Goal: Task Accomplishment & Management: Complete application form

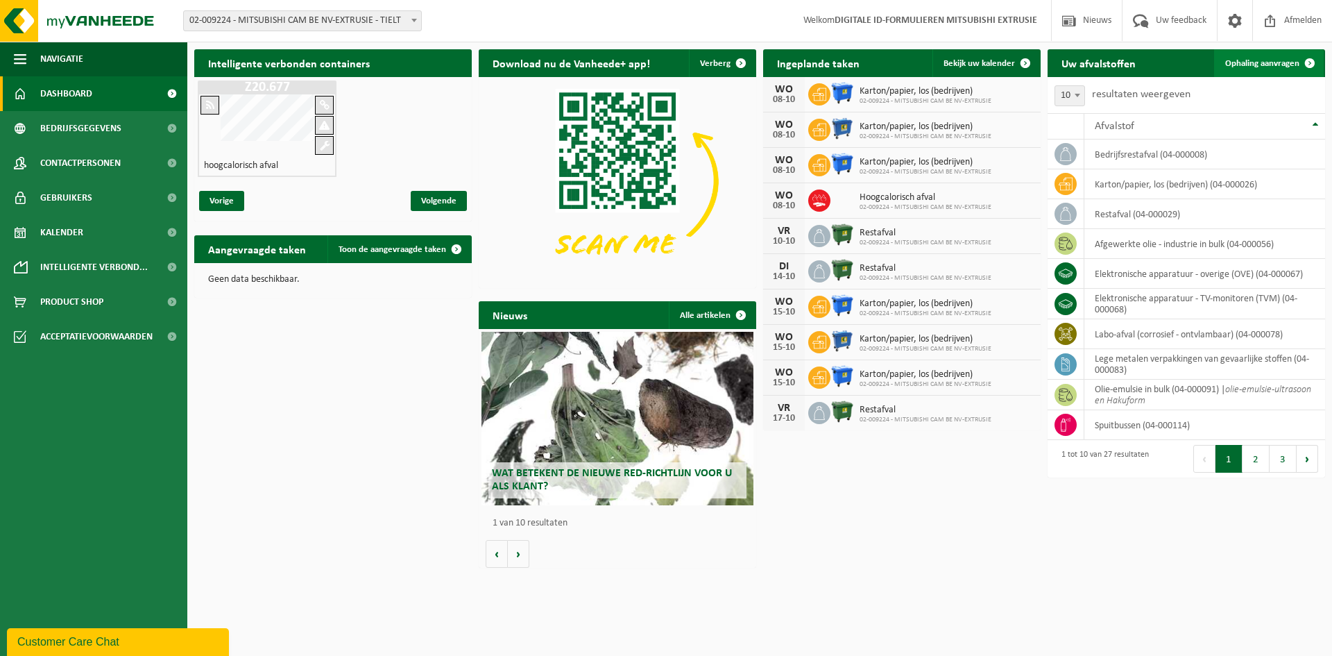
click at [1237, 51] on link "Ophaling aanvragen" at bounding box center [1269, 63] width 110 height 28
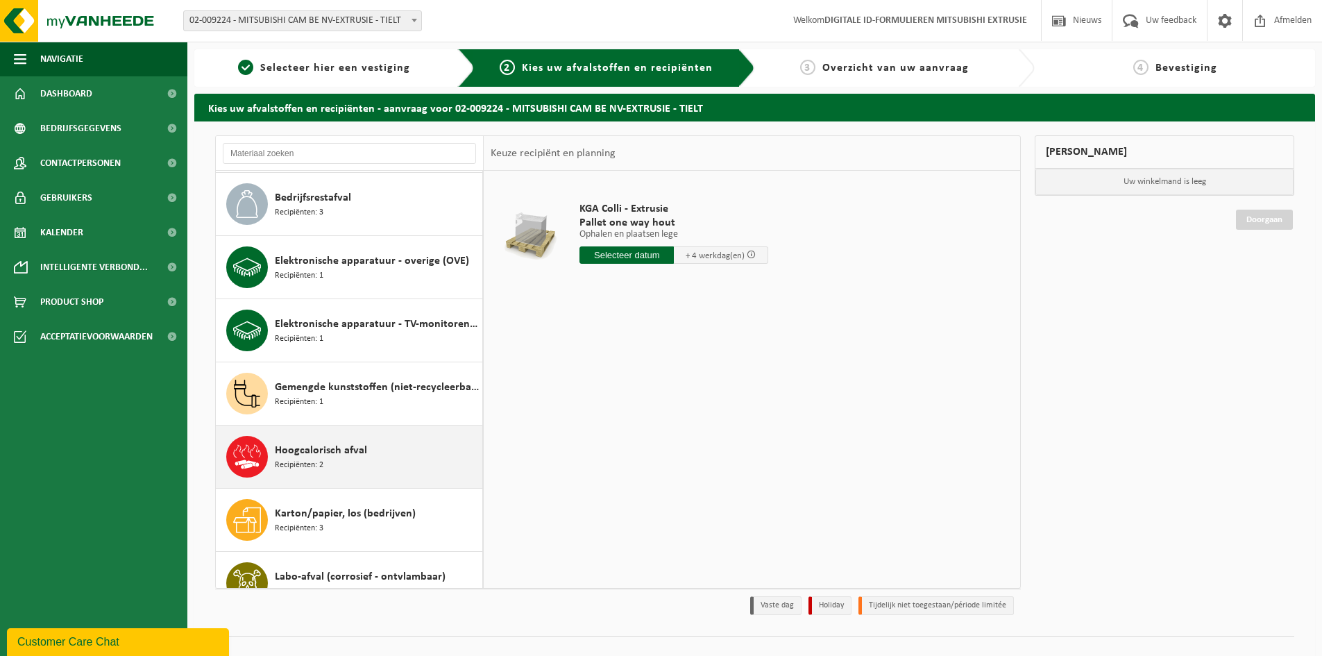
scroll to position [347, 0]
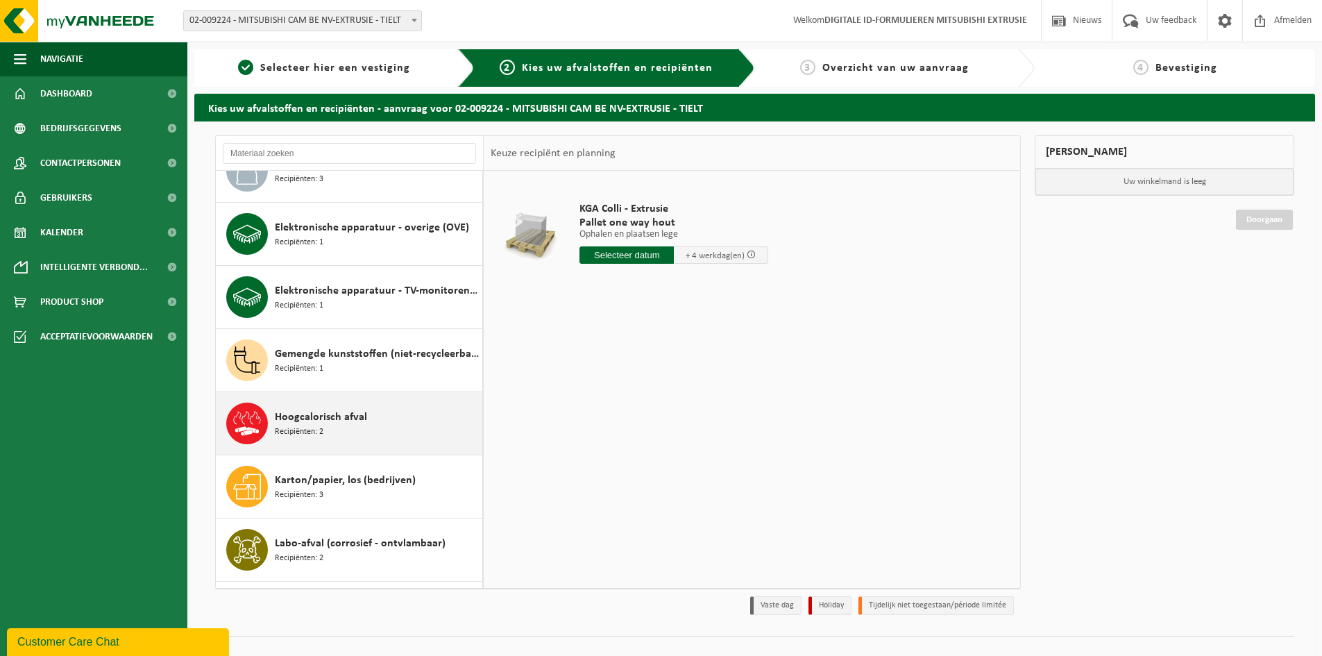
click at [384, 447] on div "Hoogcalorisch afval Recipiënten: 2" at bounding box center [349, 423] width 267 height 62
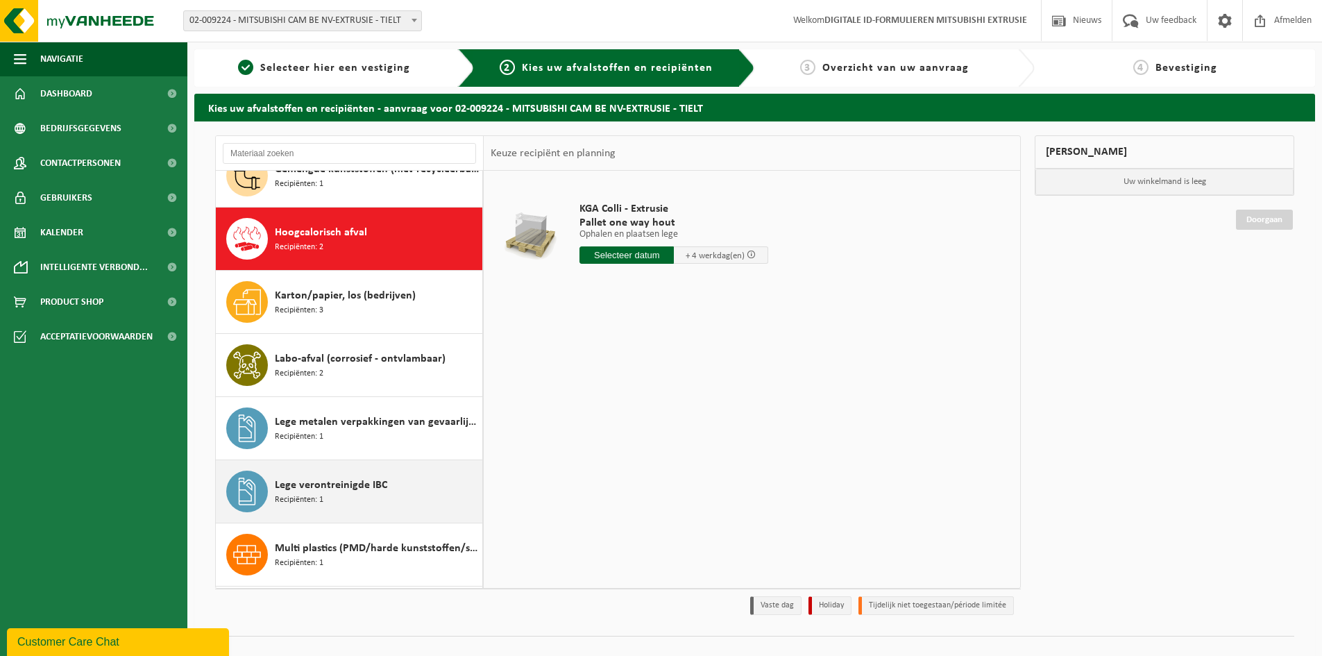
scroll to position [568, 0]
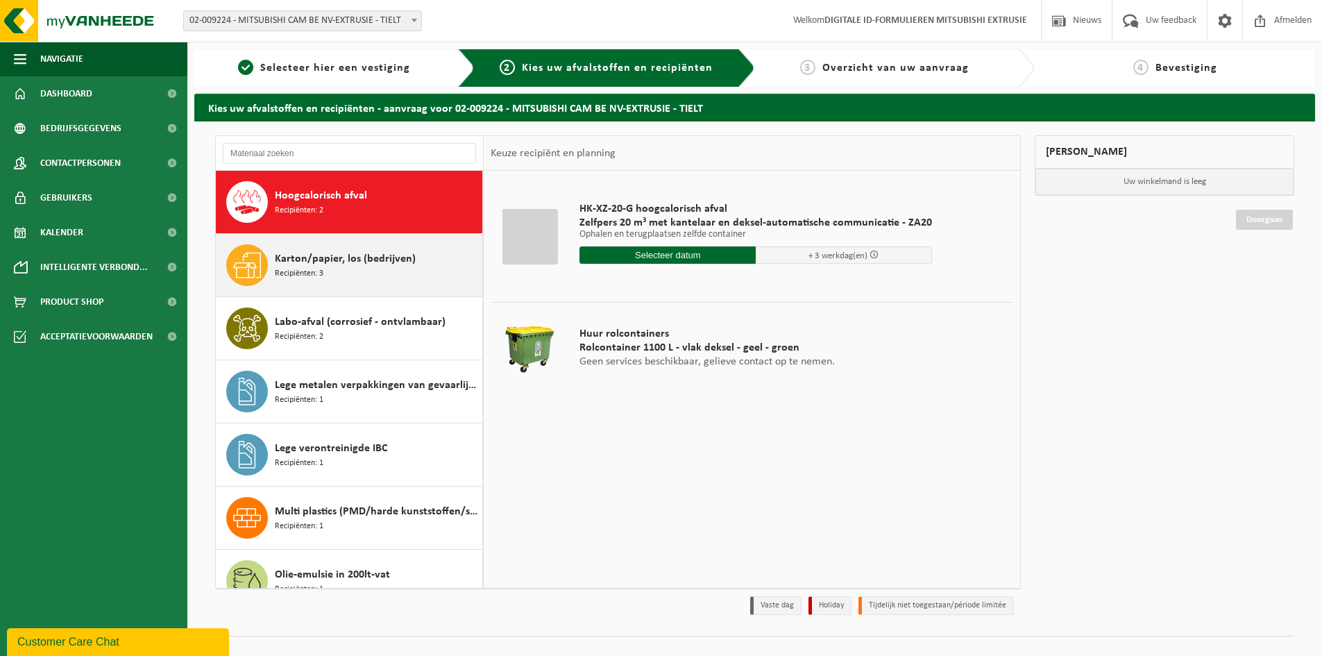
click at [339, 279] on div "Karton/papier, los (bedrijven) Recipiënten: 3" at bounding box center [377, 265] width 204 height 42
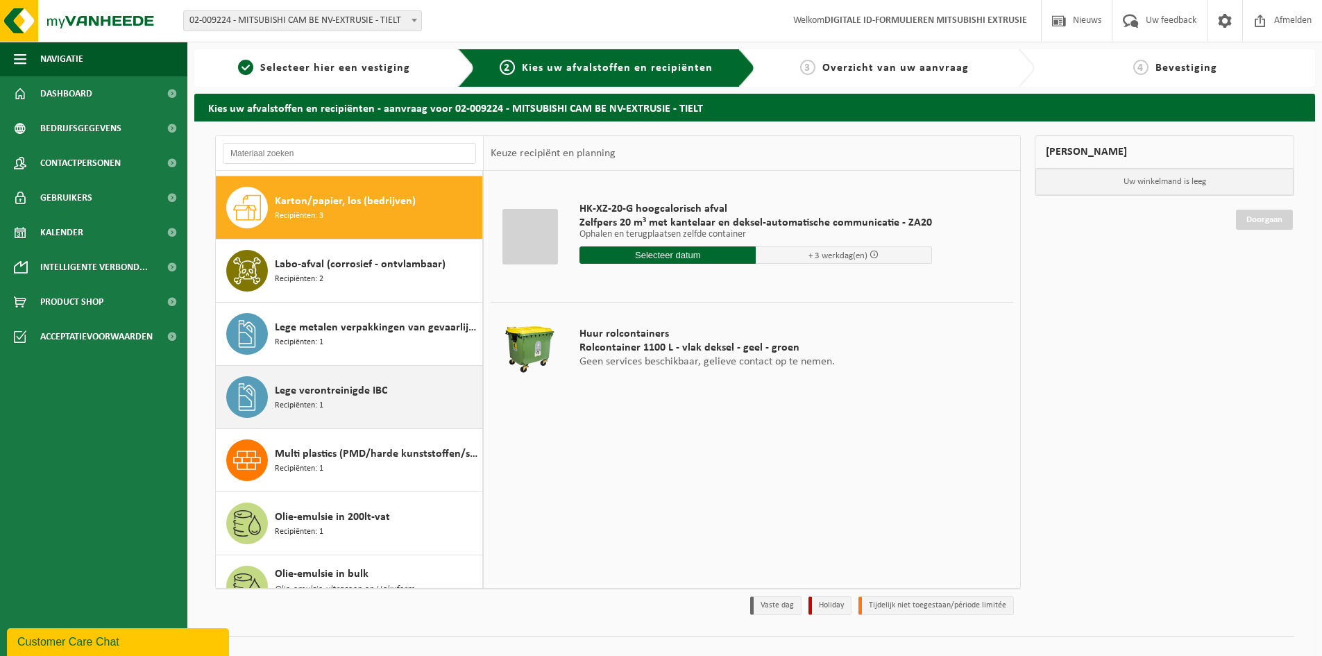
scroll to position [632, 0]
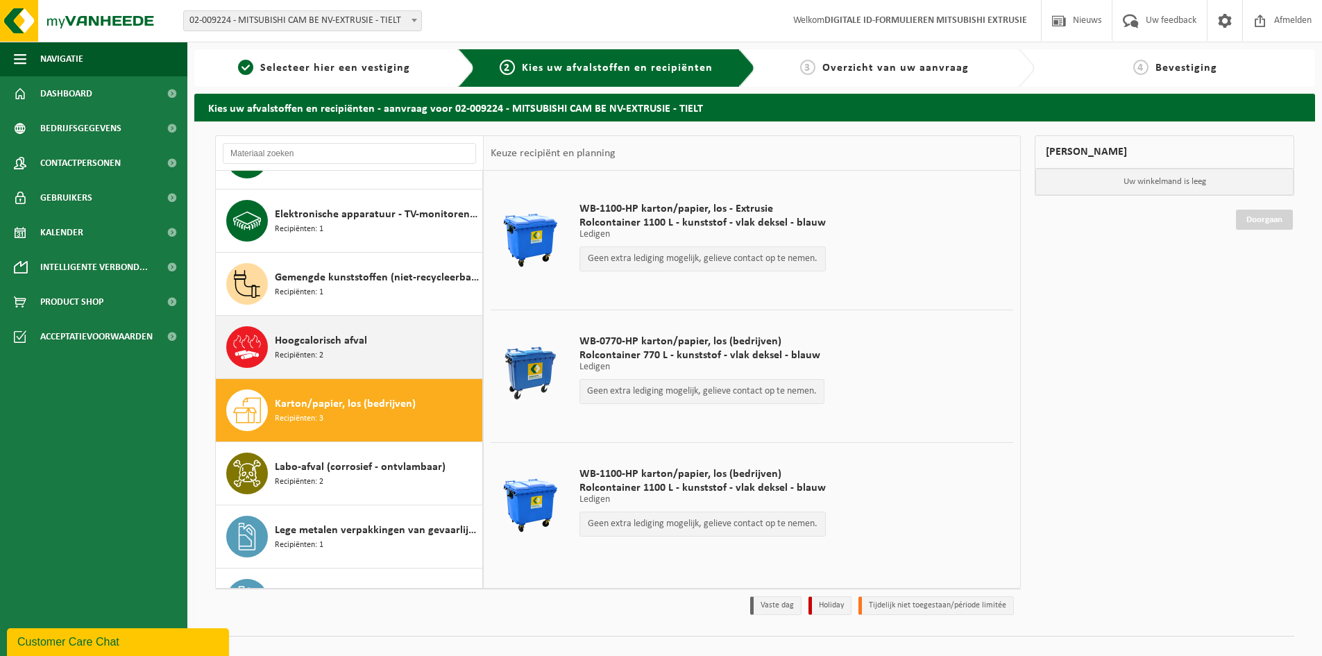
click at [389, 349] on div "Hoogcalorisch afval Recipiënten: 2" at bounding box center [377, 347] width 204 height 42
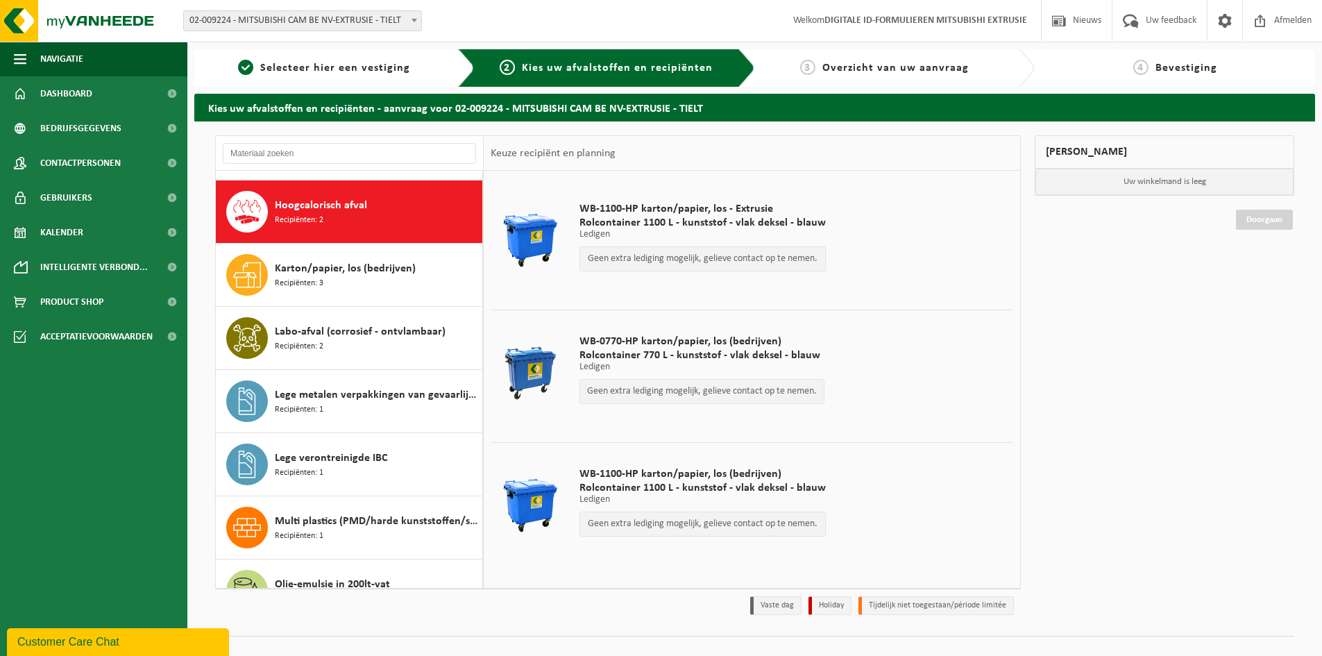
scroll to position [568, 0]
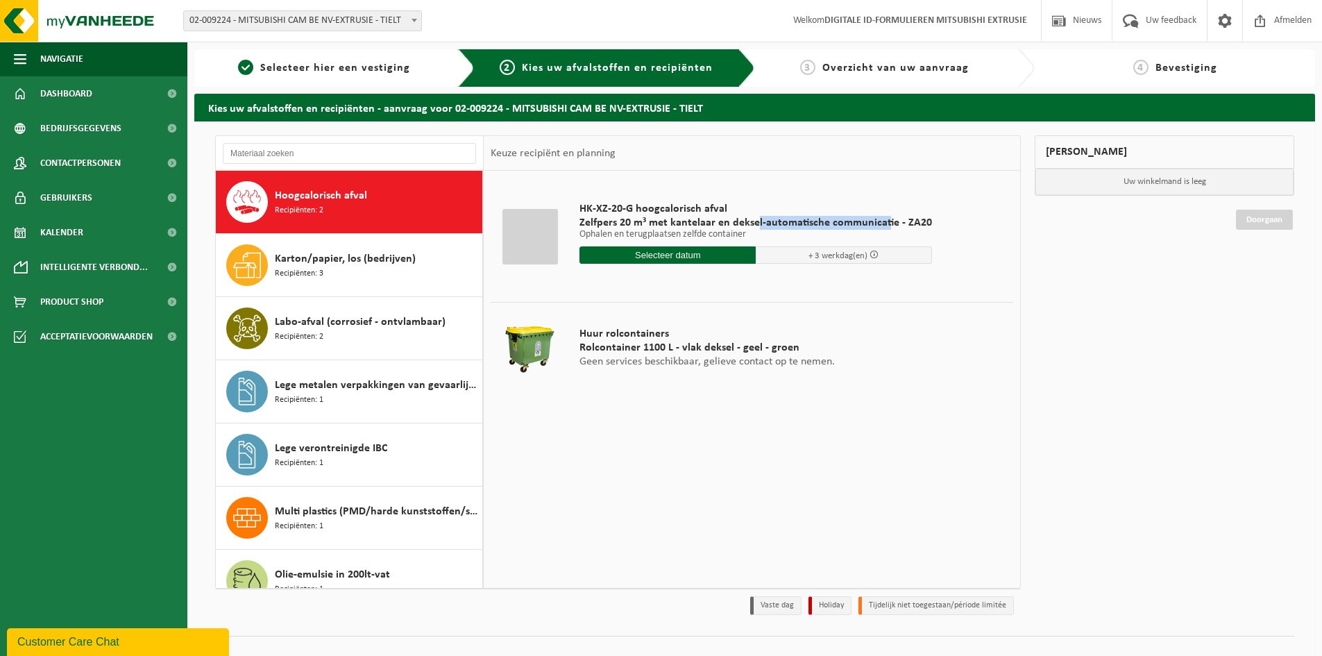
drag, startPoint x: 769, startPoint y: 220, endPoint x: 883, endPoint y: 223, distance: 113.9
click at [883, 223] on span "Zelfpers 20 m³ met kantelaar en deksel-automatische communicatie - ZA20" at bounding box center [755, 223] width 353 height 14
click at [683, 201] on div "HK-XZ-20-G hoogcalorisch afval Zelfpers 20 m³ met kantelaar en deksel-automatis…" at bounding box center [756, 236] width 366 height 96
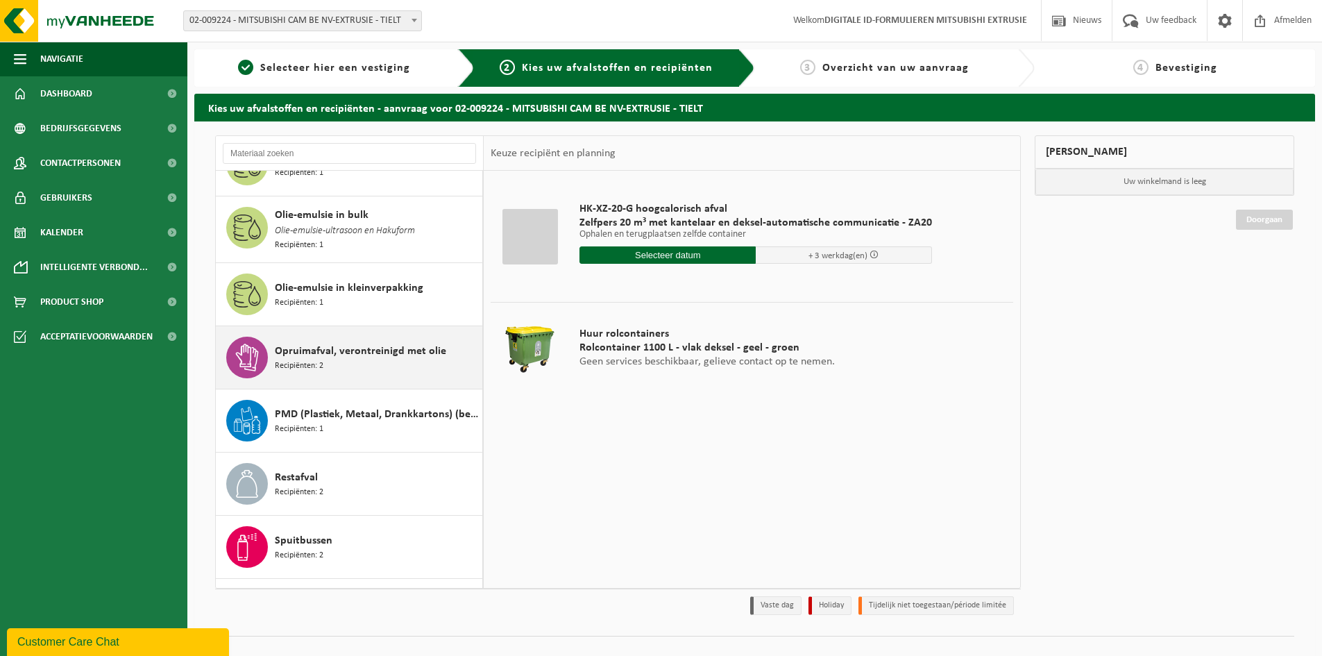
click at [355, 364] on div "Opruimafval, verontreinigd met olie Recipiënten: 2" at bounding box center [377, 358] width 204 height 42
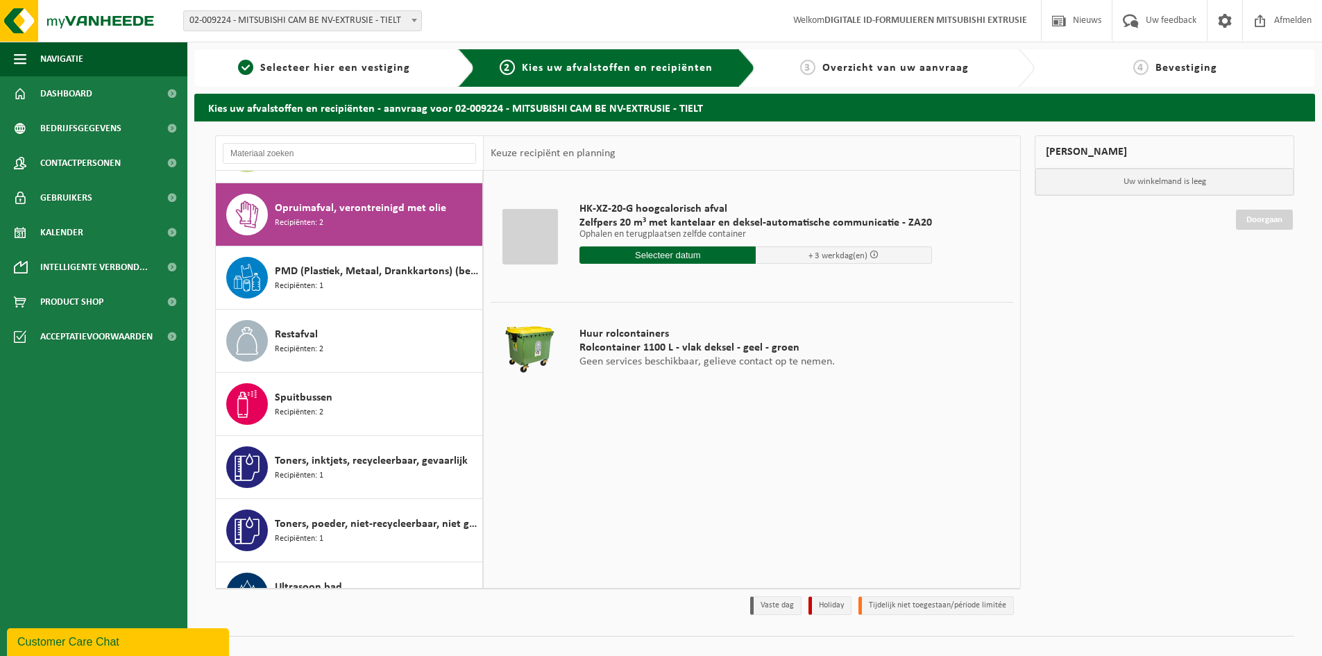
scroll to position [1138, 0]
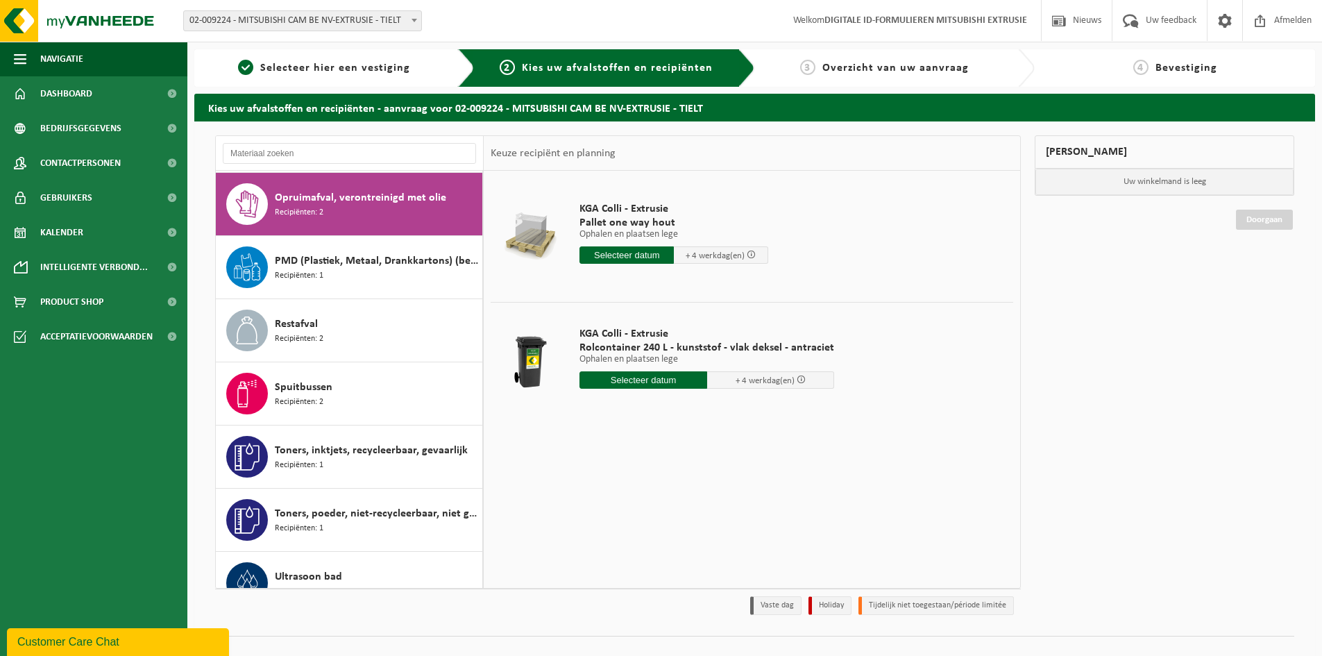
click at [628, 380] on input "text" at bounding box center [643, 379] width 128 height 17
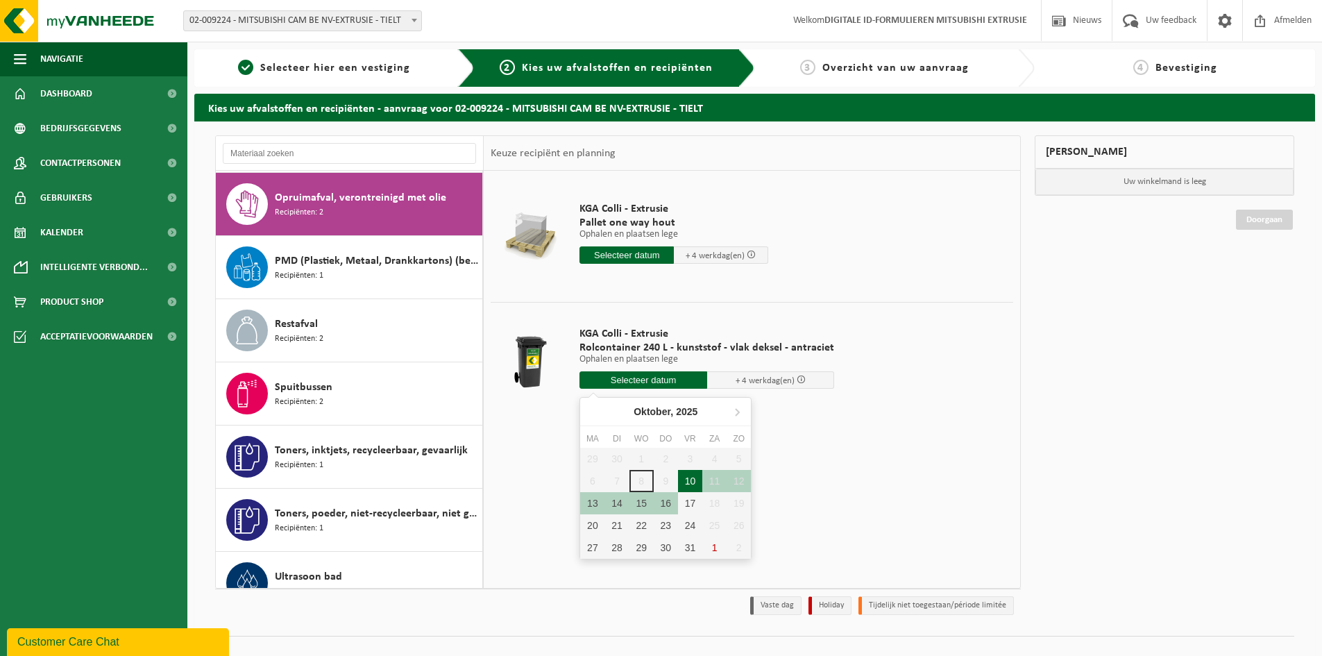
click at [691, 480] on div "10" at bounding box center [690, 481] width 24 height 22
type input "Van 2025-10-10"
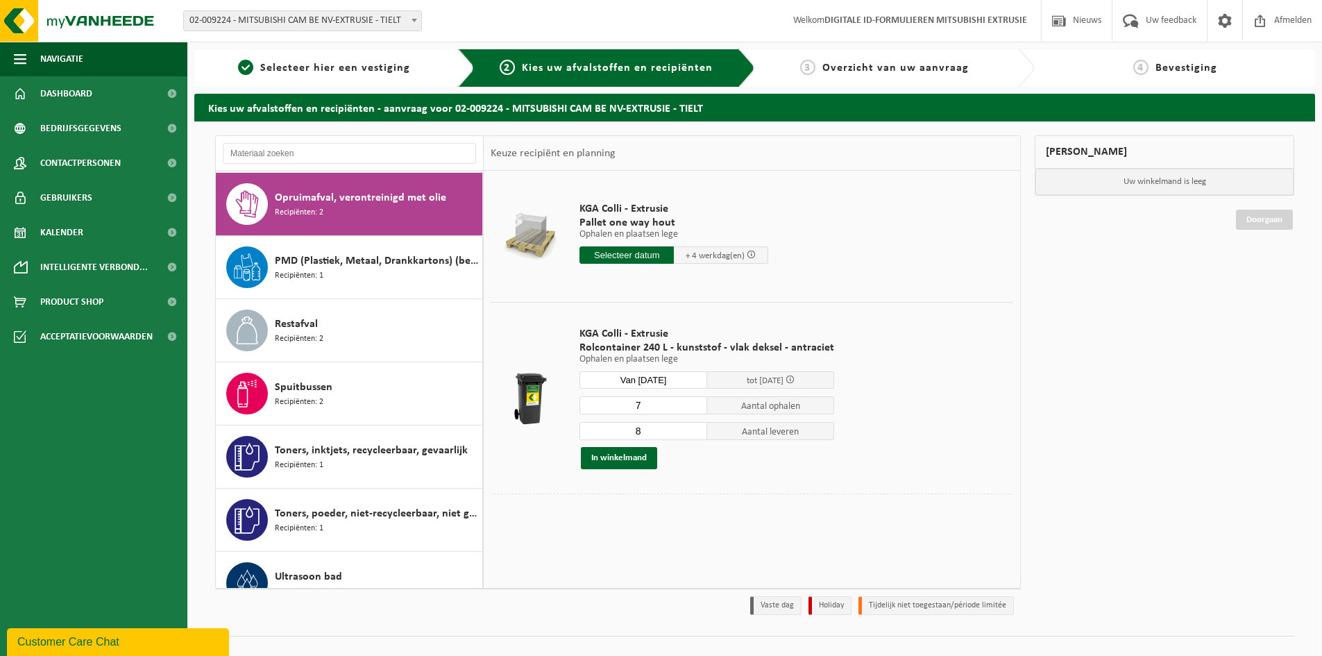
click at [691, 407] on input "7" at bounding box center [643, 405] width 128 height 18
click at [691, 407] on input "6" at bounding box center [643, 405] width 128 height 18
type input "5"
click at [691, 407] on input "5" at bounding box center [643, 405] width 128 height 18
click at [692, 432] on input "7" at bounding box center [643, 431] width 128 height 18
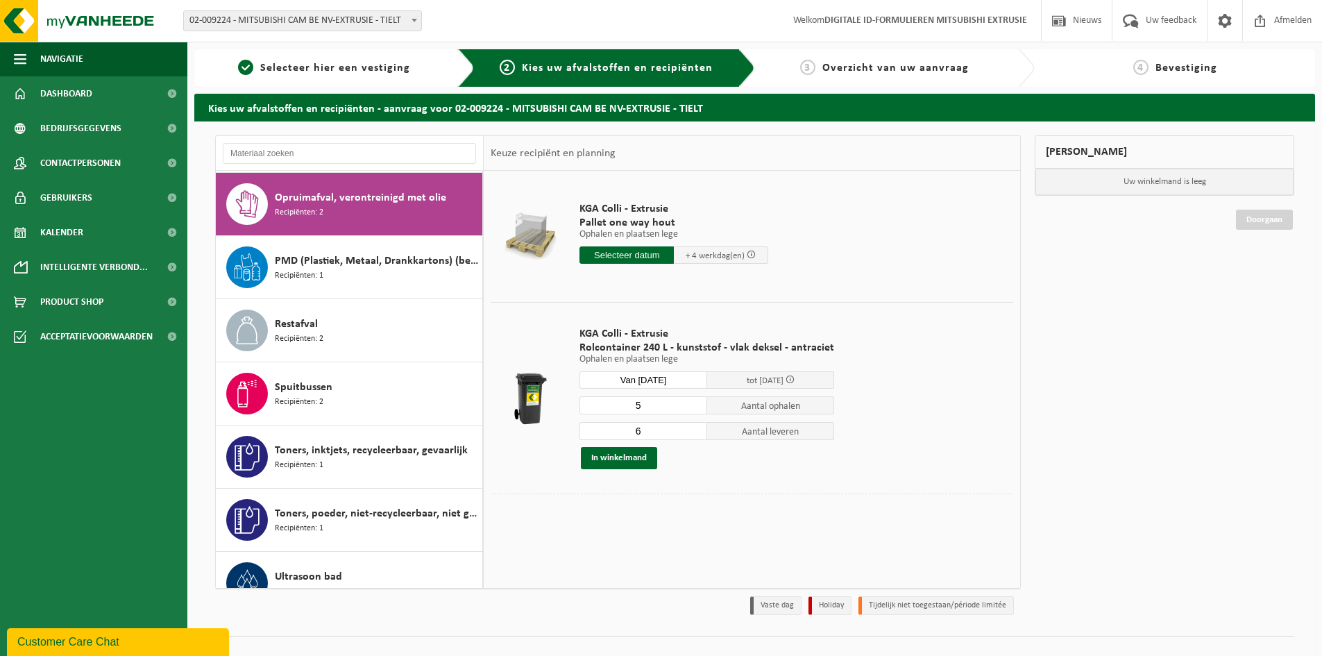
click at [692, 432] on input "6" at bounding box center [643, 431] width 128 height 18
type input "5"
click at [692, 432] on input "5" at bounding box center [643, 431] width 128 height 18
click at [701, 485] on td "KGA Colli - Extrusie Rolcontainer 240 L - kunststof - vlak deksel - antraciet O…" at bounding box center [791, 398] width 444 height 192
click at [629, 459] on button "In winkelmand" at bounding box center [619, 458] width 76 height 22
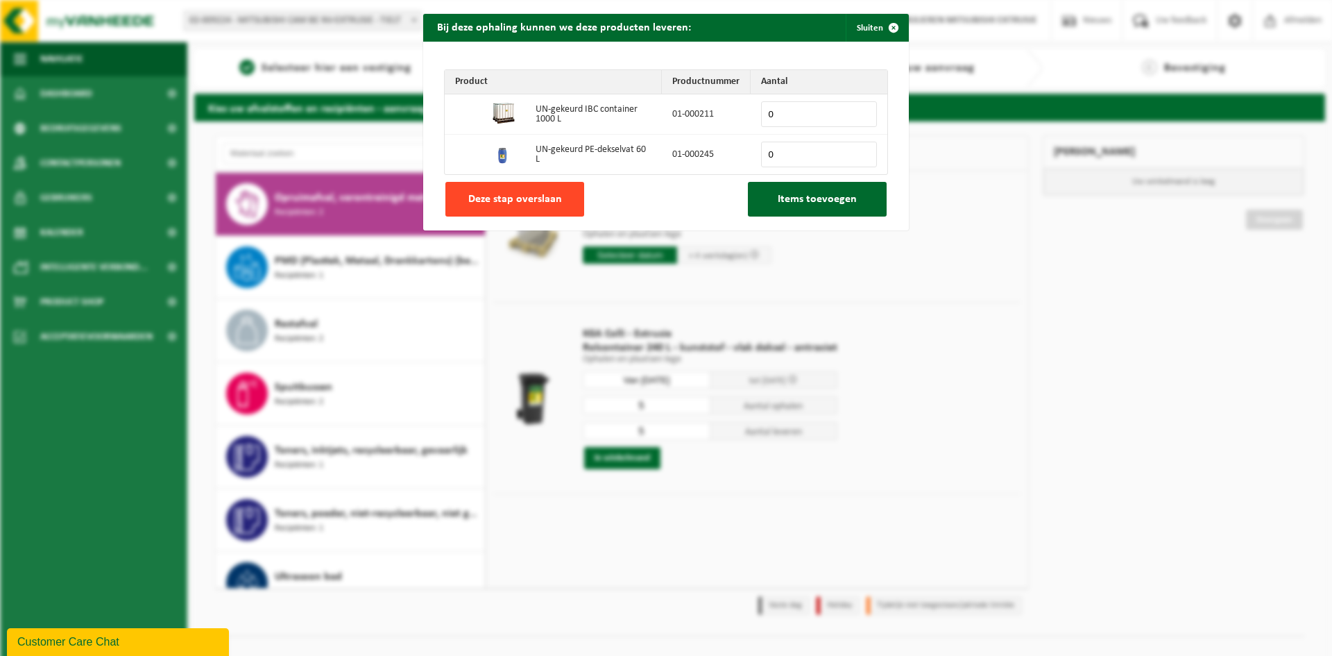
click at [534, 198] on span "Deze stap overslaan" at bounding box center [515, 199] width 94 height 11
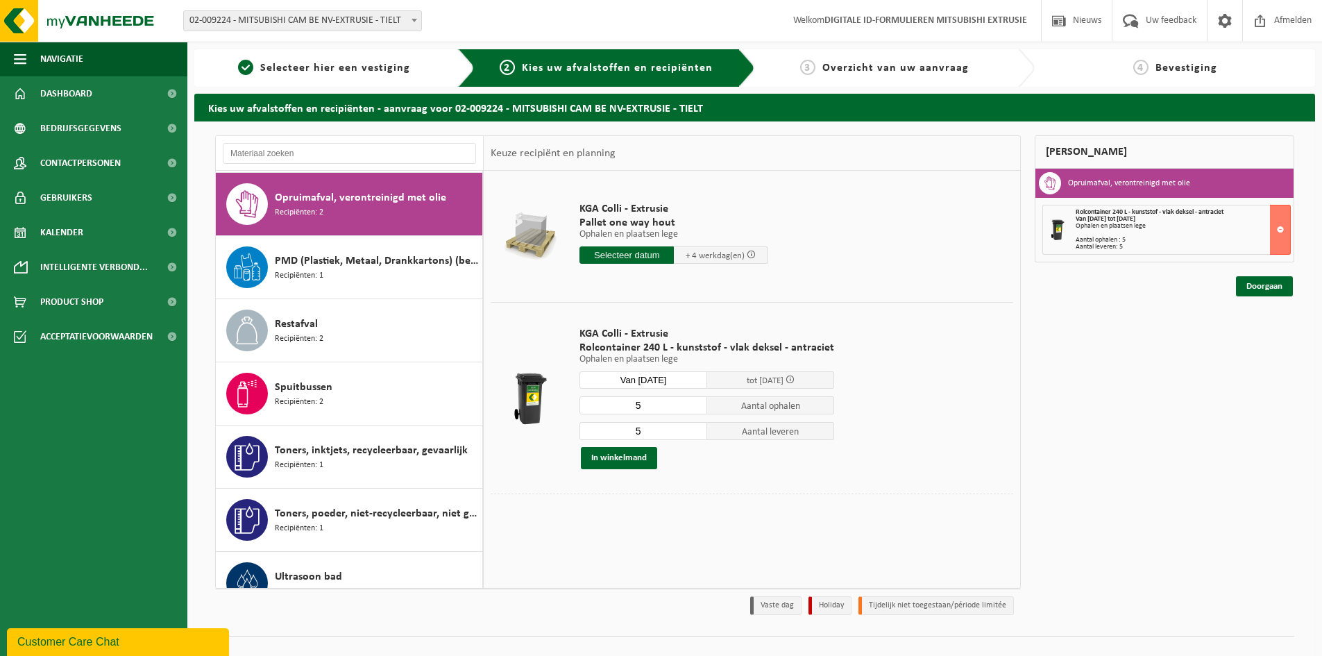
click at [1248, 296] on div "Mijn winkelmand Opruimafval, verontreinigd met olie Rolcontainer 240 L - kunsts…" at bounding box center [1164, 378] width 273 height 486
click at [1248, 295] on link "Doorgaan" at bounding box center [1264, 286] width 57 height 20
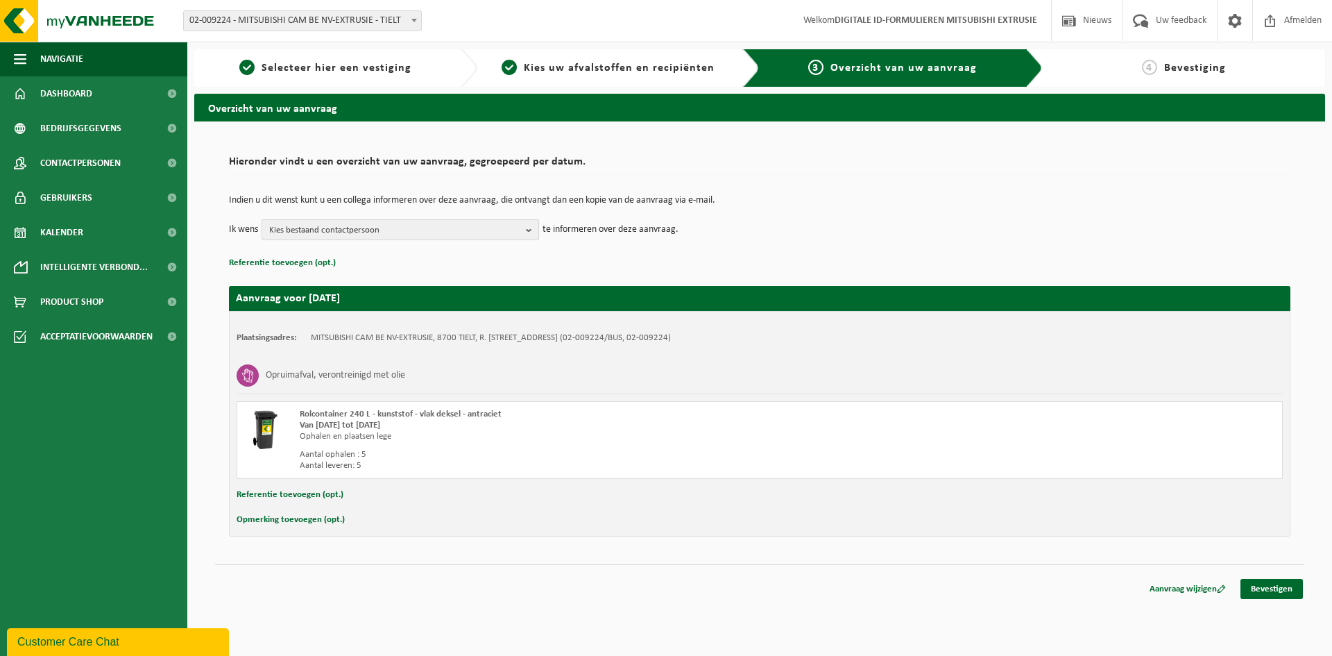
click at [488, 228] on span "Kies bestaand contactpersoon" at bounding box center [394, 230] width 251 height 21
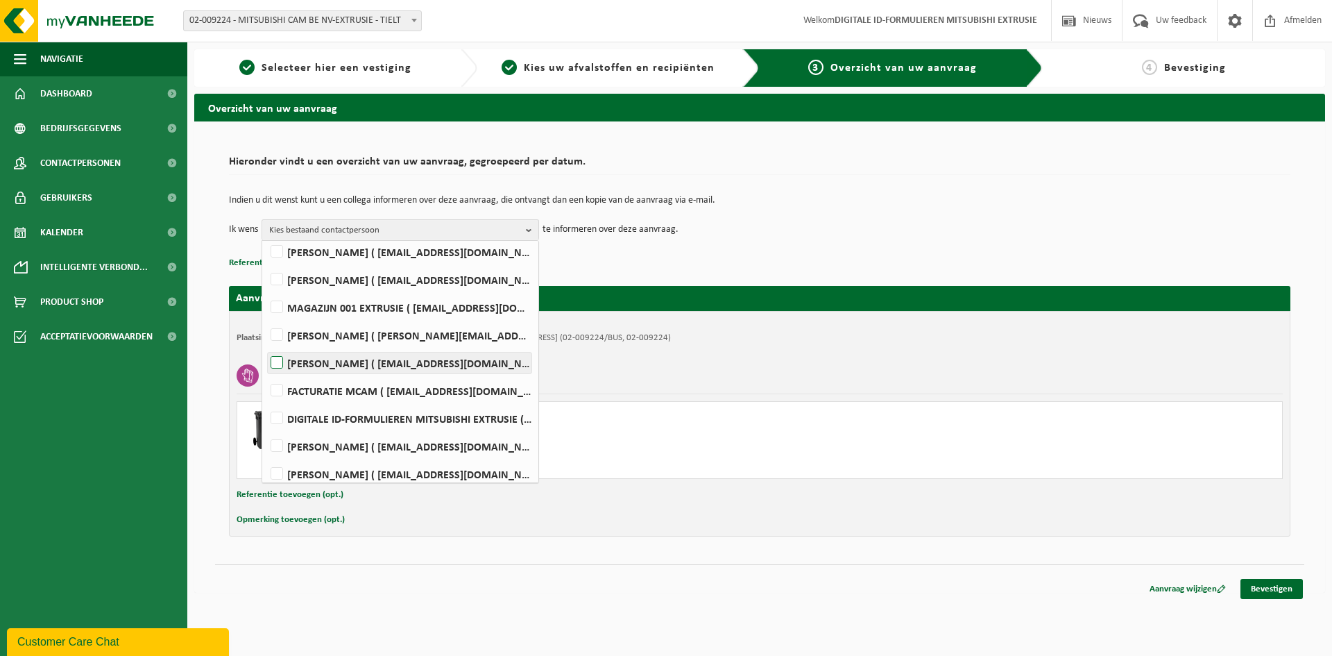
scroll to position [313, 0]
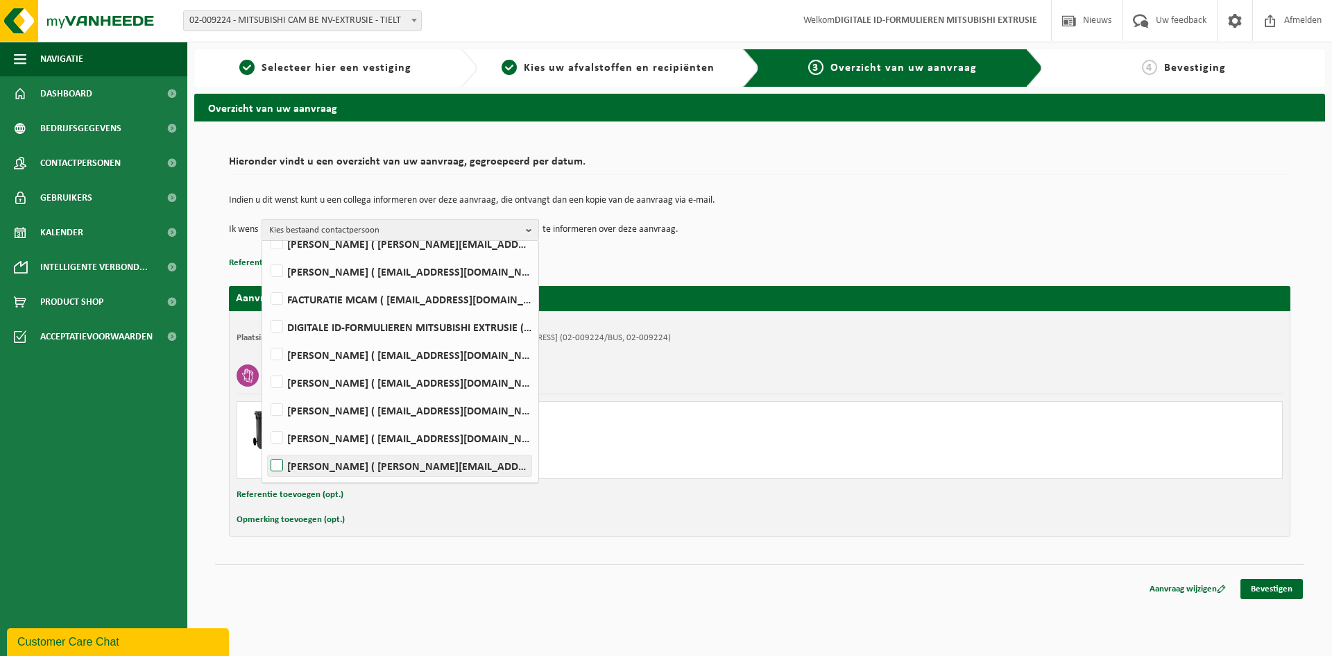
click at [335, 462] on label "[PERSON_NAME] ( [PERSON_NAME][EMAIL_ADDRESS][DOMAIN_NAME] )" at bounding box center [400, 465] width 264 height 21
click at [266, 448] on input "[PERSON_NAME] ( [PERSON_NAME][EMAIL_ADDRESS][DOMAIN_NAME] )" at bounding box center [265, 448] width 1 height 1
checkbox input "true"
click at [709, 274] on div "Aanvraag voor [DATE] Plaatsingsadres: MITSUBISHI CAM BE NV-EXTRUSIE, 8700 TIELT…" at bounding box center [760, 404] width 1062 height 264
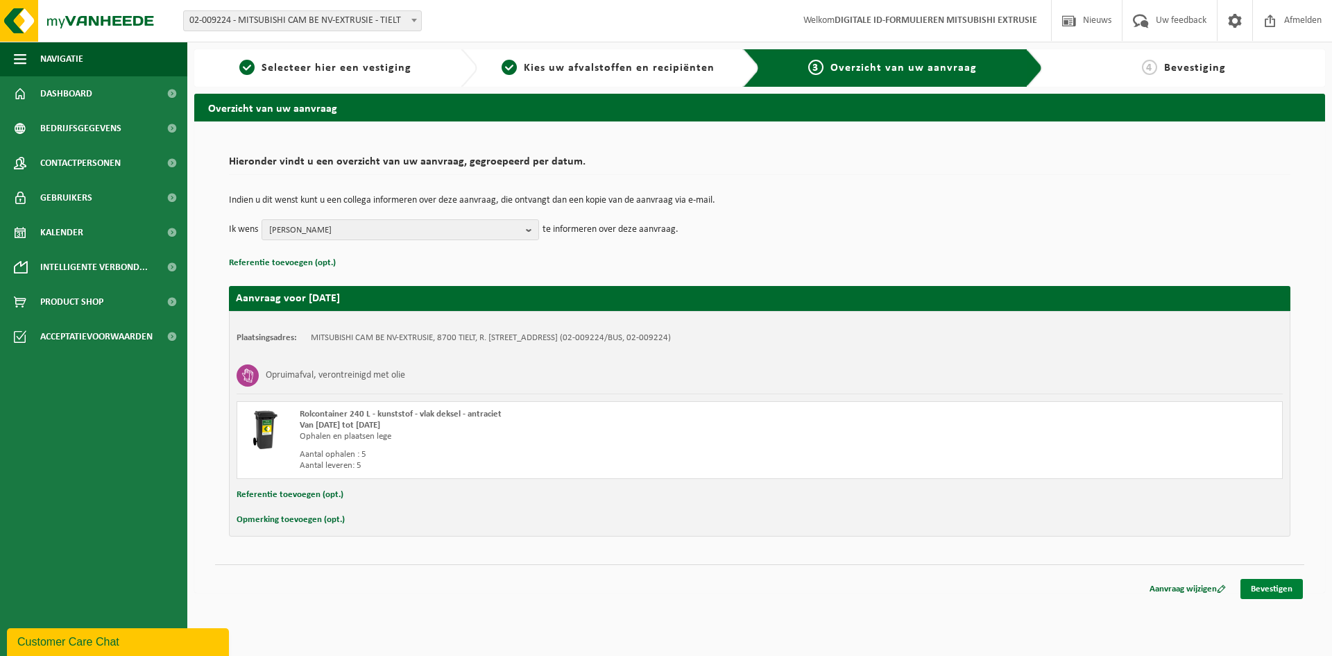
click at [1273, 581] on link "Bevestigen" at bounding box center [1272, 589] width 62 height 20
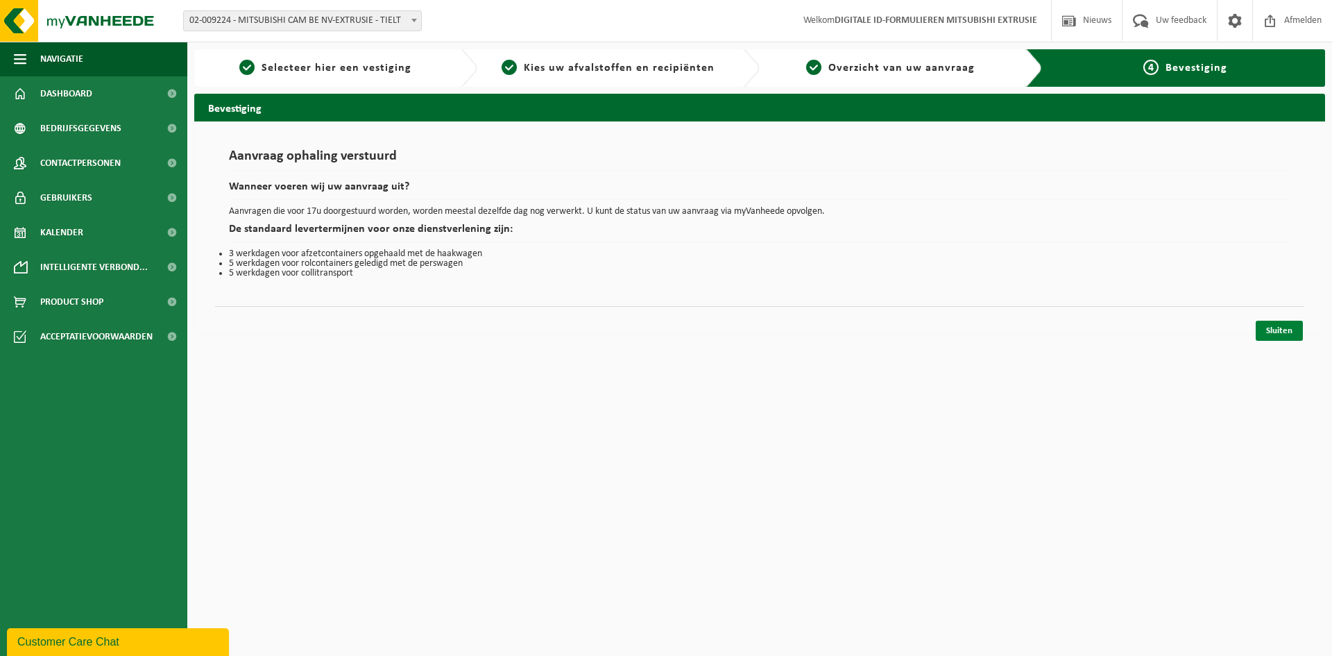
click at [1280, 329] on link "Sluiten" at bounding box center [1279, 331] width 47 height 20
